Goal: Task Accomplishment & Management: Complete application form

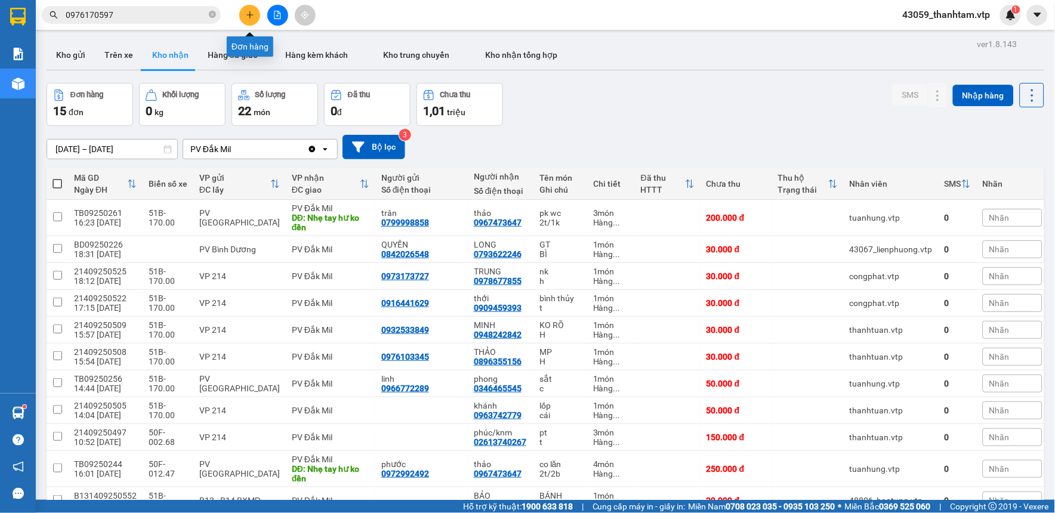
click at [247, 13] on icon "plus" at bounding box center [250, 15] width 8 height 8
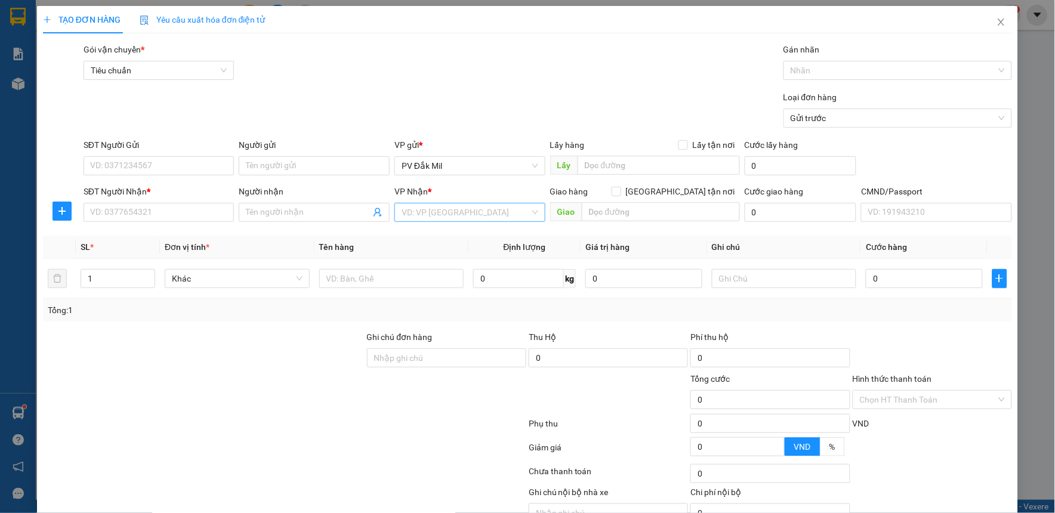
click at [429, 209] on input "search" at bounding box center [465, 212] width 128 height 18
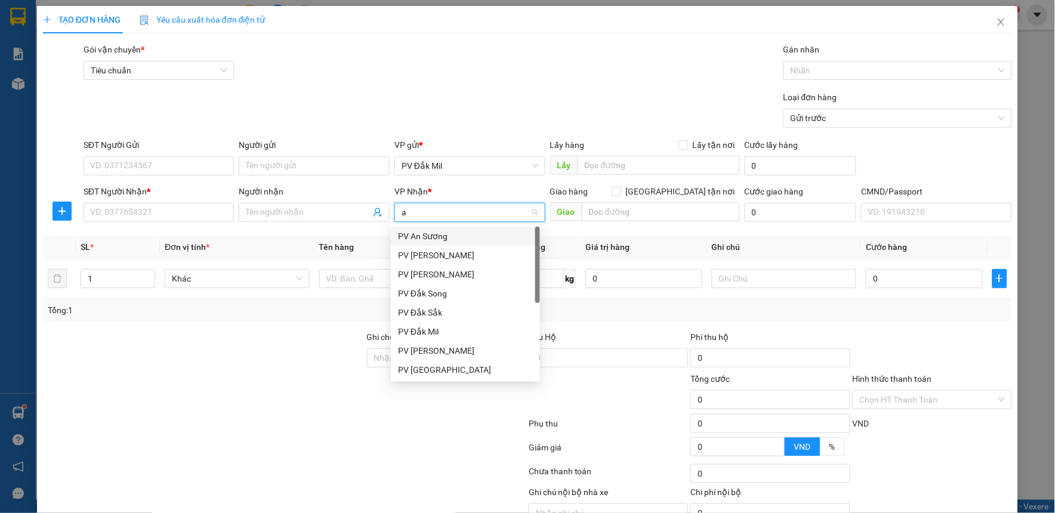
type input "an"
click at [466, 236] on div "PV An Sương" at bounding box center [465, 236] width 135 height 13
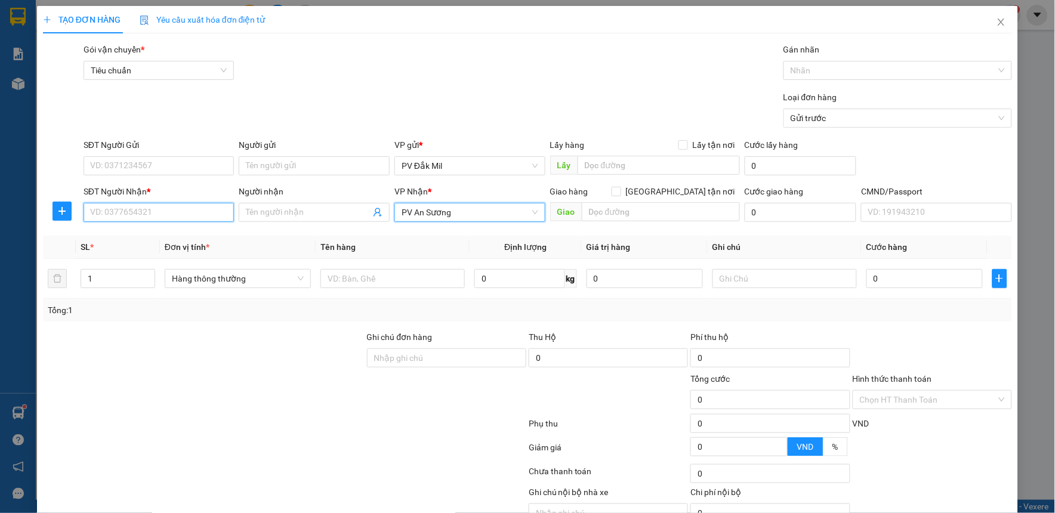
click at [176, 216] on input "SĐT Người Nhận *" at bounding box center [159, 212] width 151 height 19
type input "0"
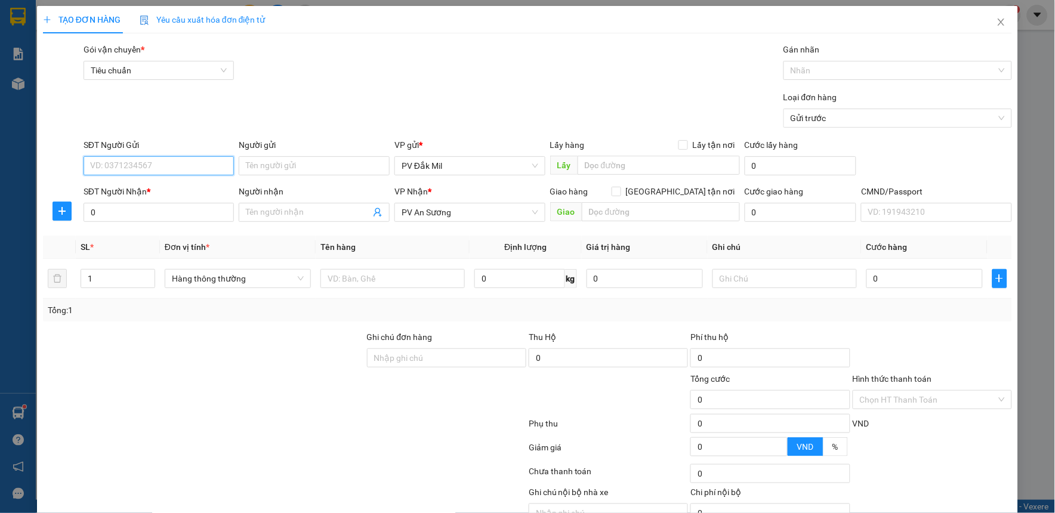
click at [189, 160] on input "SĐT Người Gửi" at bounding box center [159, 165] width 151 height 19
type input "0944438213"
click at [185, 193] on div "0944438213 - hạnh" at bounding box center [157, 189] width 135 height 13
type input "hạnh"
type input "0944438213"
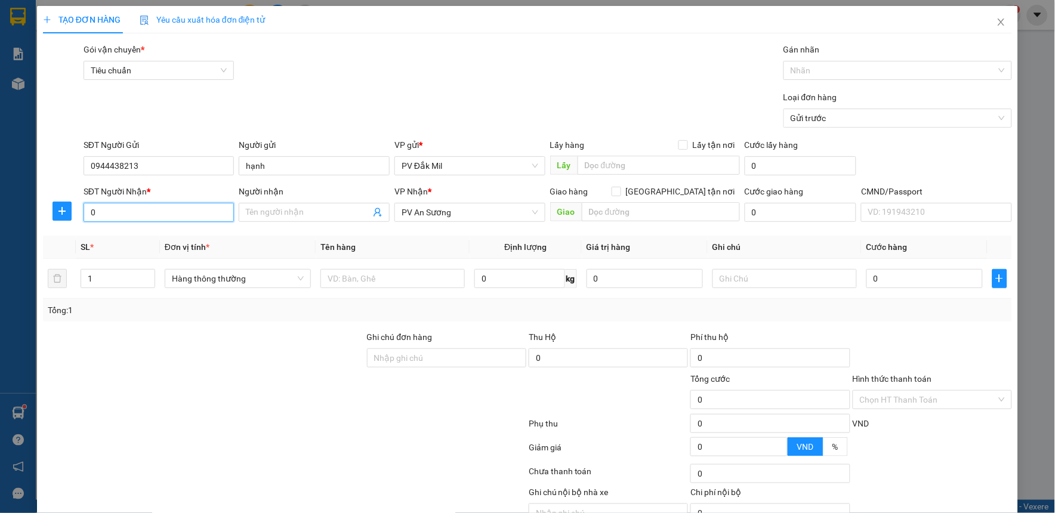
click at [180, 214] on input "0" at bounding box center [159, 212] width 151 height 19
click at [181, 233] on div "0989100579 - an" at bounding box center [157, 236] width 135 height 13
type input "0989100579"
type input "an"
click at [177, 211] on input "0989100579" at bounding box center [159, 212] width 151 height 19
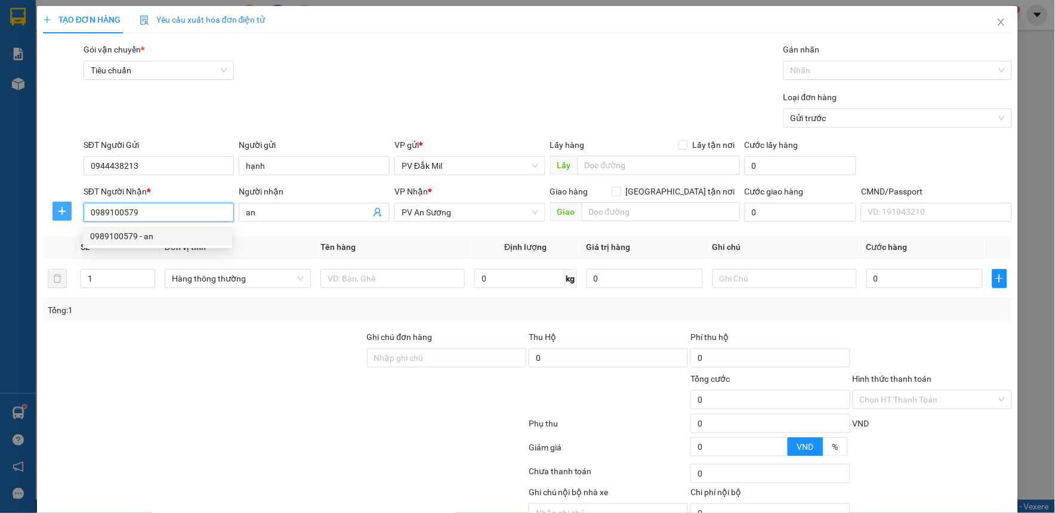
drag, startPoint x: 177, startPoint y: 211, endPoint x: 64, endPoint y: 209, distance: 112.8
click at [64, 209] on div "SĐT Người Nhận * 0989100579 Người nhận an VP Nhận * PV An Sương Giao hàng Giao …" at bounding box center [527, 206] width 971 height 42
click at [185, 212] on input "0989100579" at bounding box center [159, 212] width 151 height 19
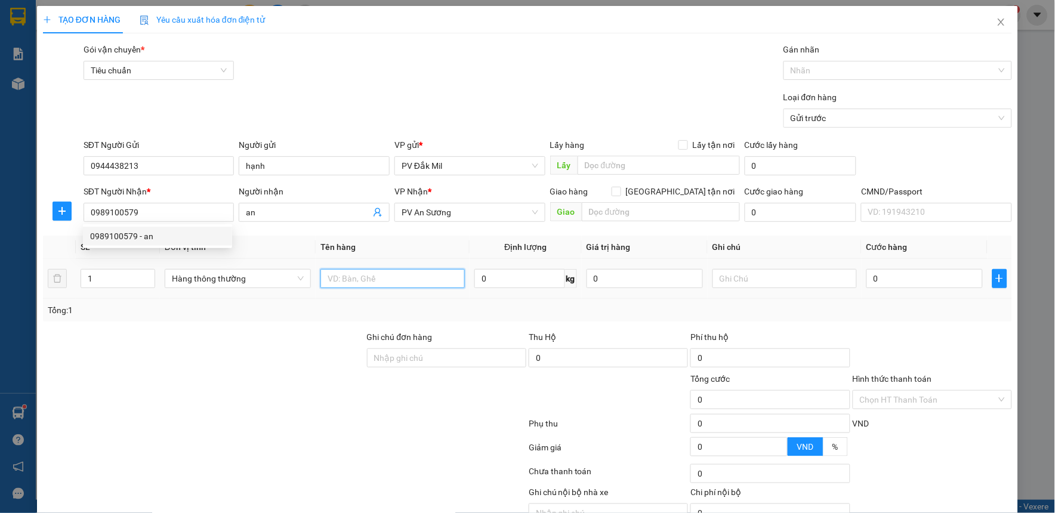
click at [401, 283] on input "text" at bounding box center [392, 278] width 144 height 19
type input "sr"
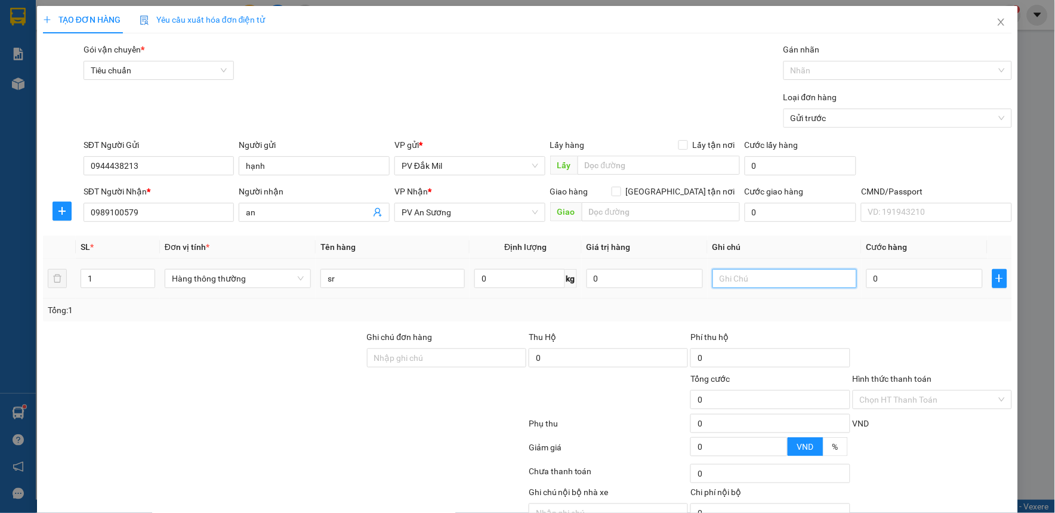
click at [789, 273] on input "text" at bounding box center [784, 278] width 144 height 19
type input "t"
click at [913, 273] on input "0" at bounding box center [924, 278] width 116 height 19
type input "5"
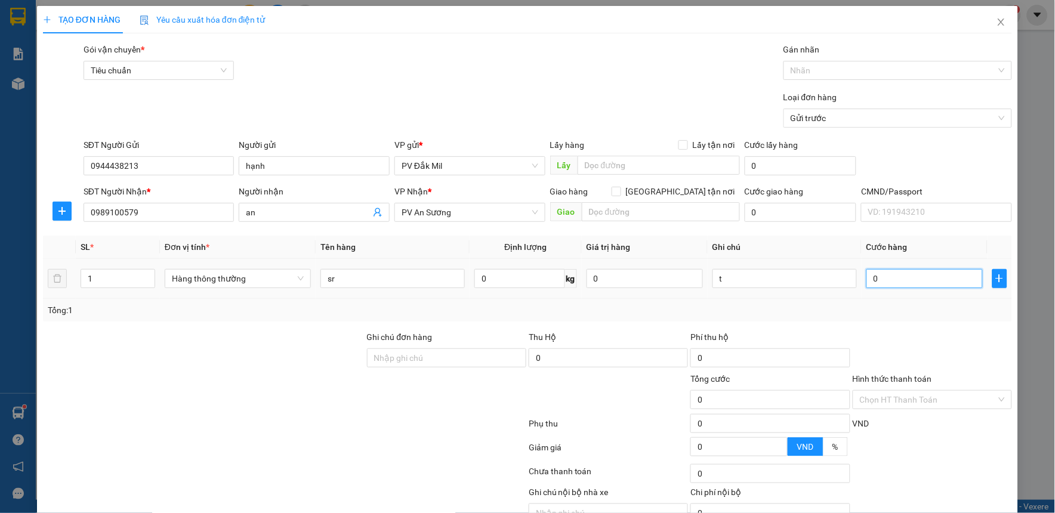
type input "5"
type input "50"
type input "500"
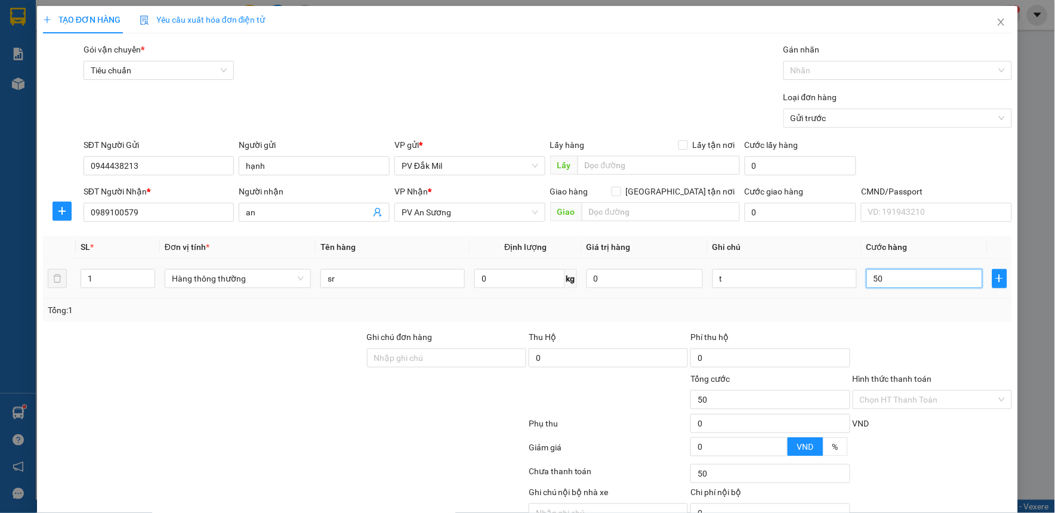
type input "500"
type input "5.000"
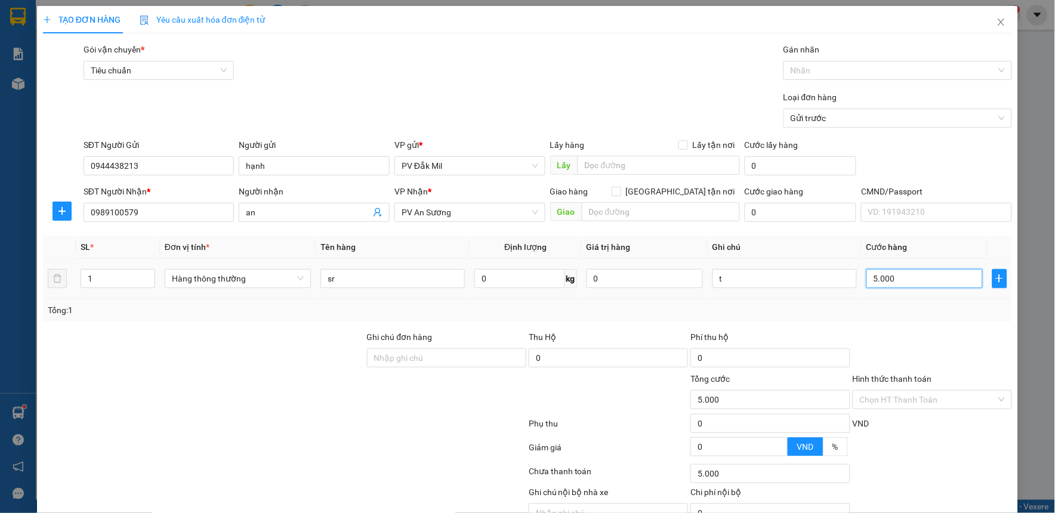
type input "50.000"
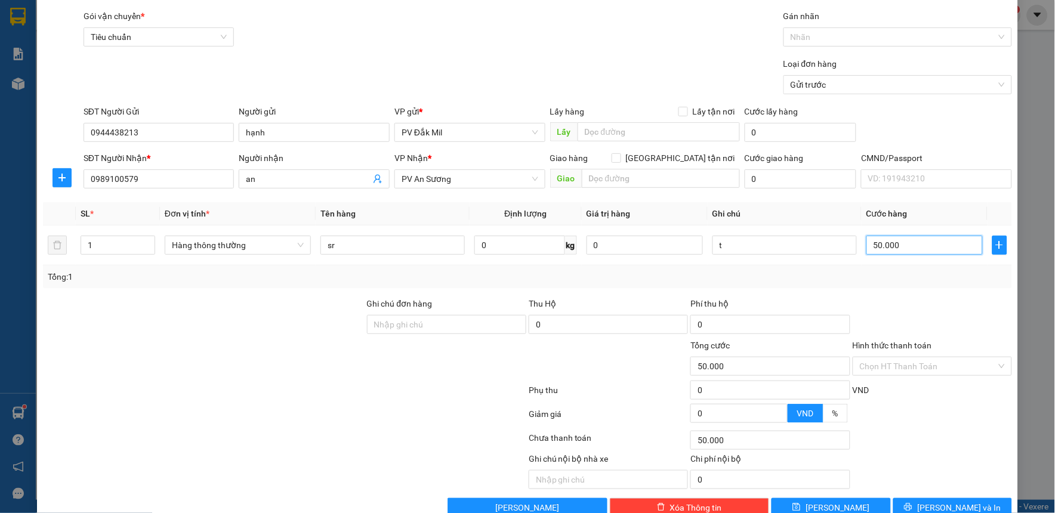
scroll to position [61, 0]
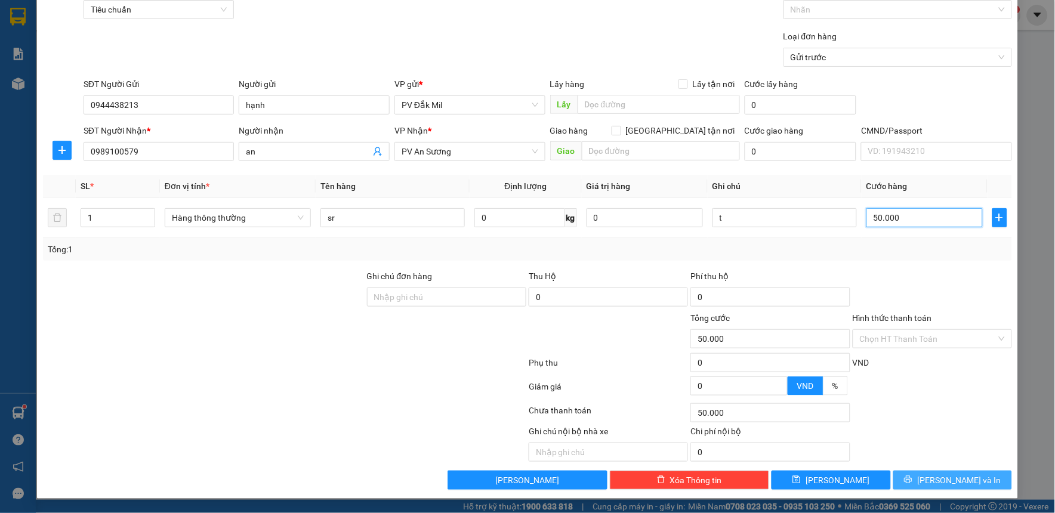
type input "50.000"
click at [963, 484] on span "[PERSON_NAME] và In" at bounding box center [959, 480] width 84 height 13
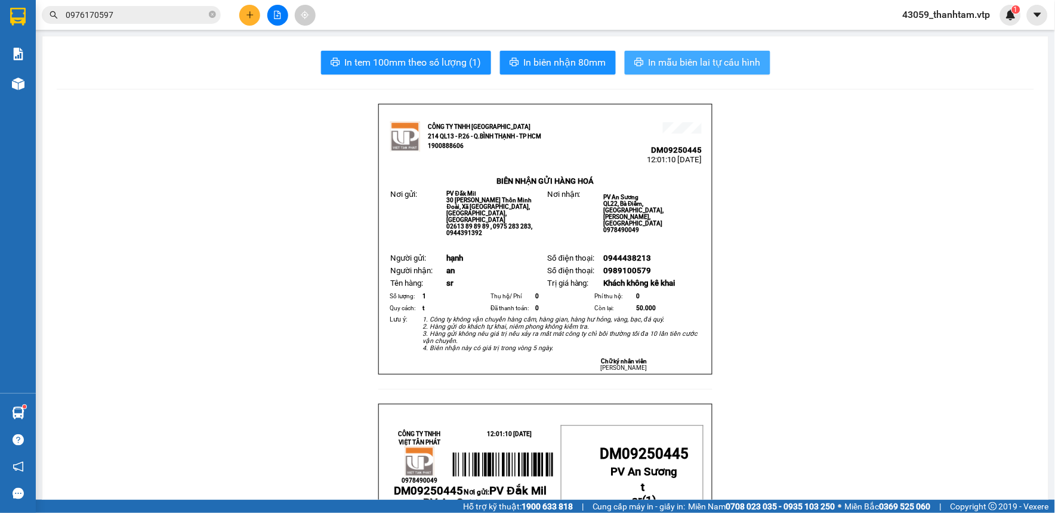
click at [669, 60] on span "In mẫu biên lai tự cấu hình" at bounding box center [704, 62] width 112 height 15
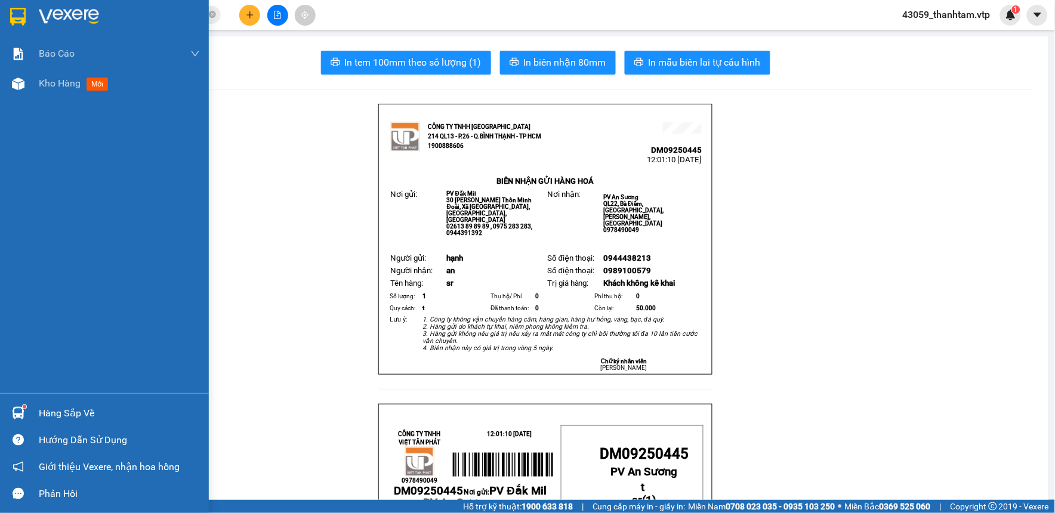
click at [13, 8] on img at bounding box center [18, 17] width 16 height 18
